Goal: Book appointment/travel/reservation

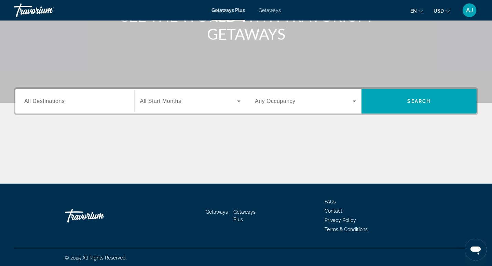
scroll to position [104, 0]
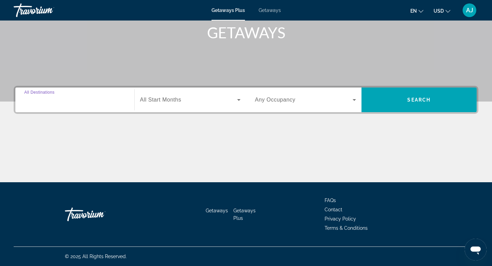
click at [74, 99] on input "Destination All Destinations" at bounding box center [74, 100] width 101 height 8
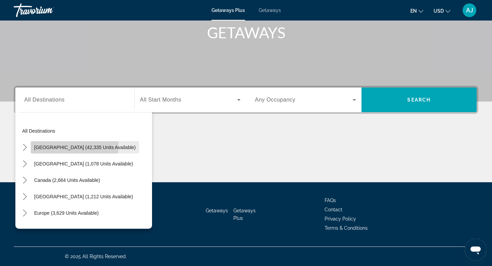
click at [55, 144] on span "Select destination: United States (42,335 units available)" at bounding box center [85, 147] width 108 height 16
type input "**********"
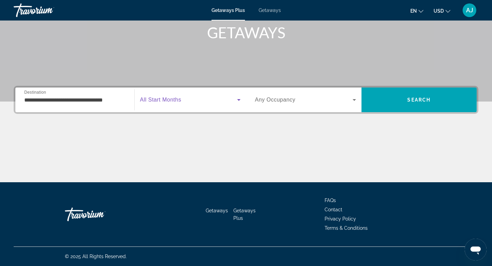
click at [240, 100] on icon "Search widget" at bounding box center [239, 100] width 8 height 8
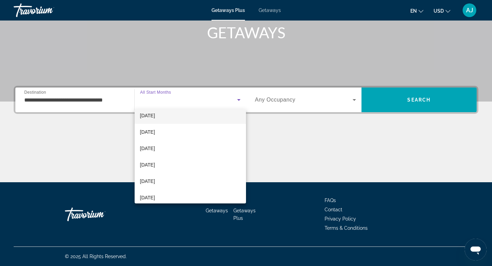
scroll to position [60, 0]
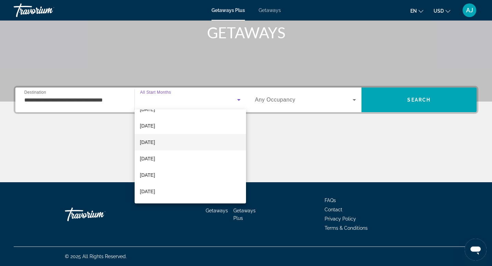
click at [209, 146] on mat-option "February 2026" at bounding box center [191, 142] width 112 height 16
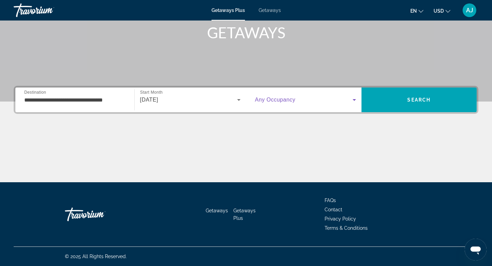
click at [354, 100] on icon "Search widget" at bounding box center [354, 100] width 3 height 2
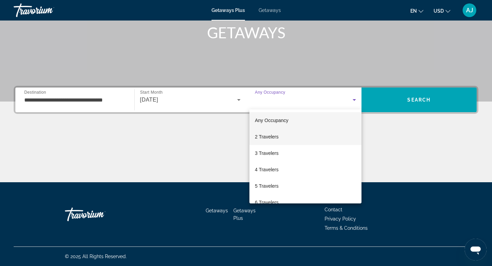
click at [327, 134] on mat-option "2 Travelers" at bounding box center [306, 137] width 112 height 16
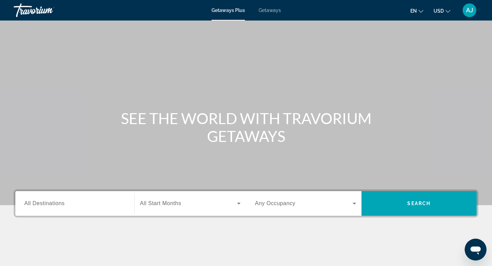
click at [274, 11] on span "Getaways" at bounding box center [270, 10] width 22 height 5
click at [228, 13] on div "Getaways Plus Getaways en English Español Français Italiano Português русский U…" at bounding box center [246, 10] width 492 height 18
click at [225, 12] on span "Getaways Plus" at bounding box center [228, 10] width 33 height 5
